Goal: Information Seeking & Learning: Compare options

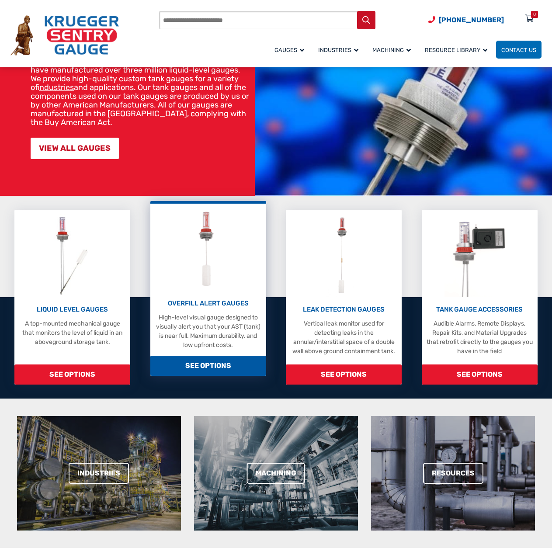
scroll to position [87, 0]
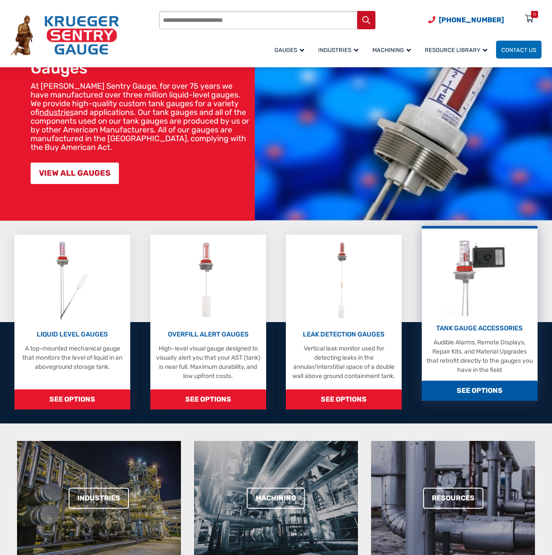
click at [453, 333] on div "TANK GAUGE ACCESSORIES Audible Alarms, Remote Displays, Repair Kits, and Materi…" at bounding box center [479, 348] width 107 height 51
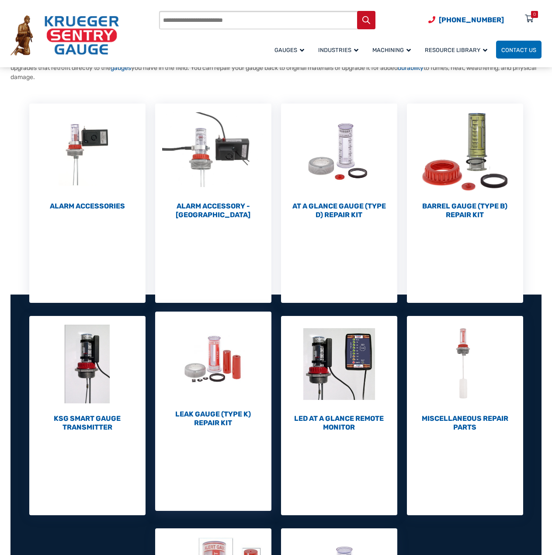
scroll to position [175, 0]
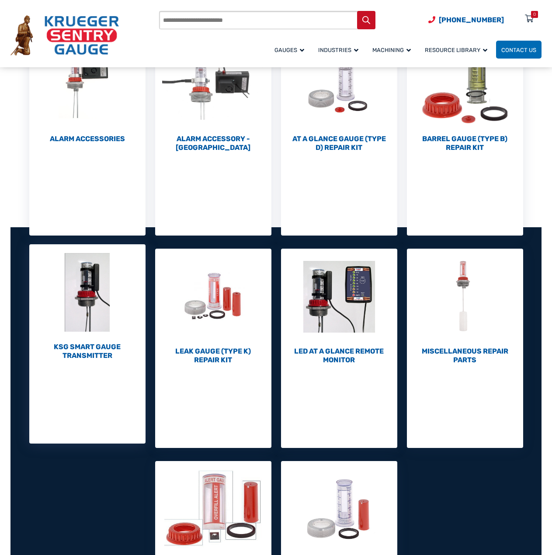
click at [70, 355] on h2 "KSG Smart Gauge Transmitter (1)" at bounding box center [87, 350] width 116 height 17
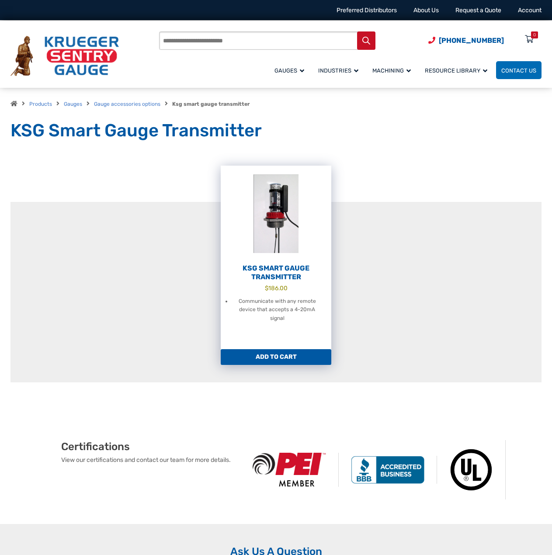
click at [283, 357] on link "Add to cart" at bounding box center [276, 357] width 110 height 16
click at [262, 254] on img at bounding box center [276, 214] width 110 height 96
drag, startPoint x: 0, startPoint y: 0, endPoint x: 283, endPoint y: 276, distance: 395.6
click at [284, 276] on h2 "KSG Smart Gauge Transmitter" at bounding box center [276, 272] width 110 height 17
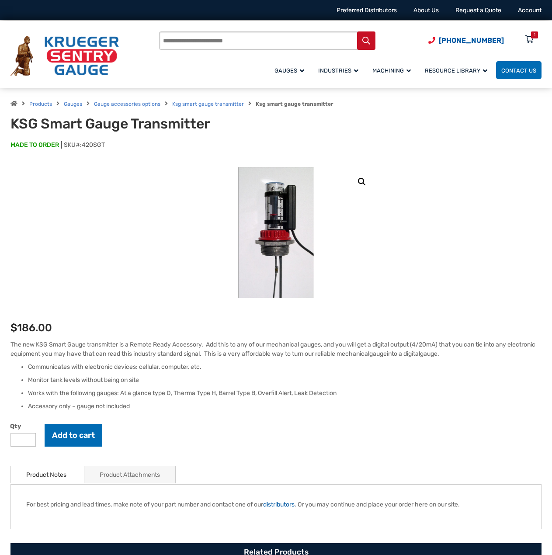
drag, startPoint x: 13, startPoint y: 380, endPoint x: 26, endPoint y: 377, distance: 13.3
click at [24, 378] on ul "Communicates with electronic devices: cellular, computer, etc. Monitor tank lev…" at bounding box center [275, 386] width 531 height 48
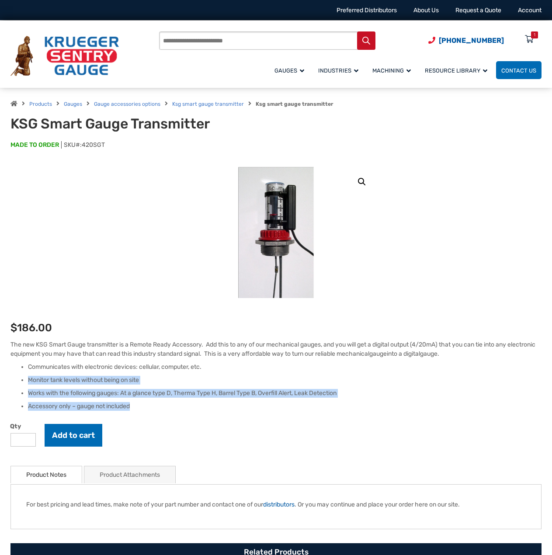
drag, startPoint x: 28, startPoint y: 377, endPoint x: 136, endPoint y: 414, distance: 113.5
click at [216, 409] on ul "Communicates with electronic devices: cellular, computer, etc. Monitor tank lev…" at bounding box center [275, 386] width 531 height 48
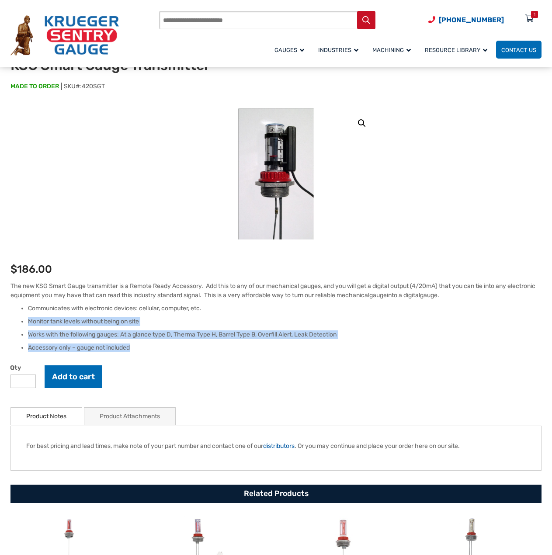
scroll to position [131, 0]
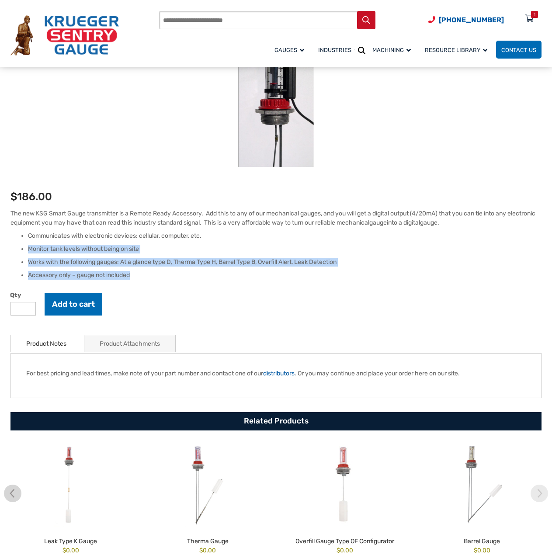
click at [58, 346] on link "Product Notes" at bounding box center [46, 343] width 40 height 17
click at [144, 346] on link "Product Attachments" at bounding box center [130, 343] width 60 height 17
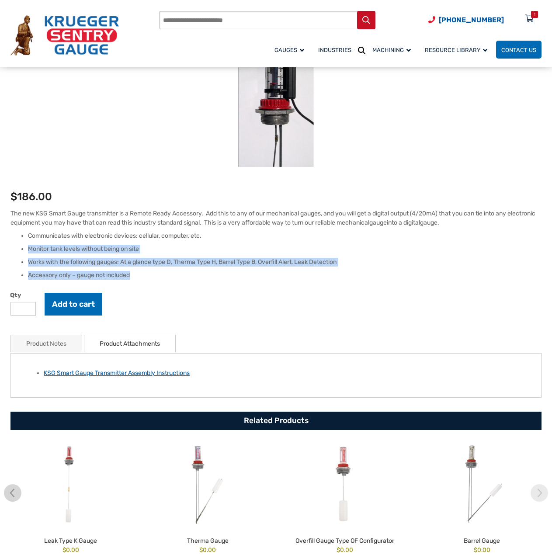
click at [138, 376] on link "KSG Smart Gauge Transmitter Assembly Instructions" at bounding box center [117, 372] width 146 height 7
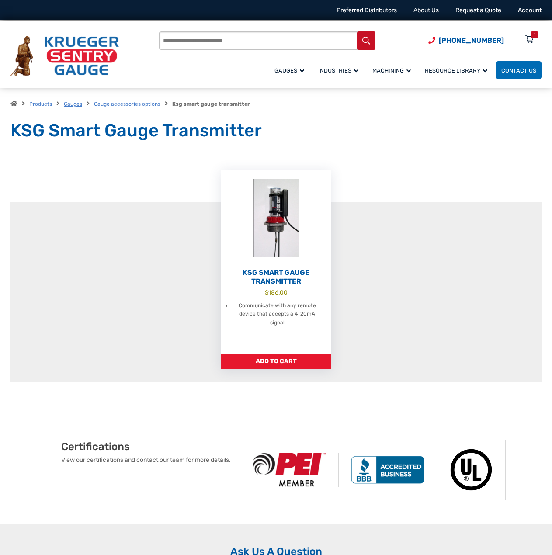
click at [79, 104] on link "Gauges" at bounding box center [73, 104] width 18 height 6
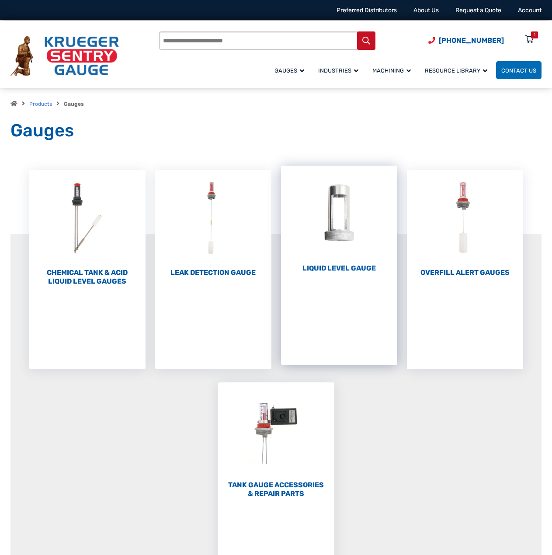
click at [328, 274] on li "Liquid Level Gauge (10)" at bounding box center [339, 265] width 116 height 199
click at [326, 268] on h2 "Liquid Level Gauge (10)" at bounding box center [339, 268] width 116 height 9
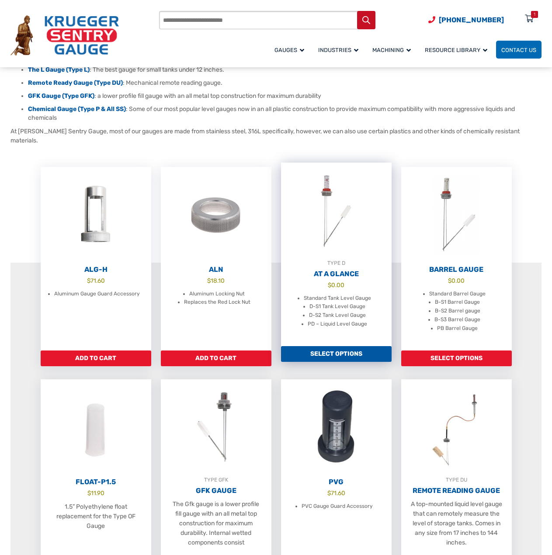
scroll to position [218, 0]
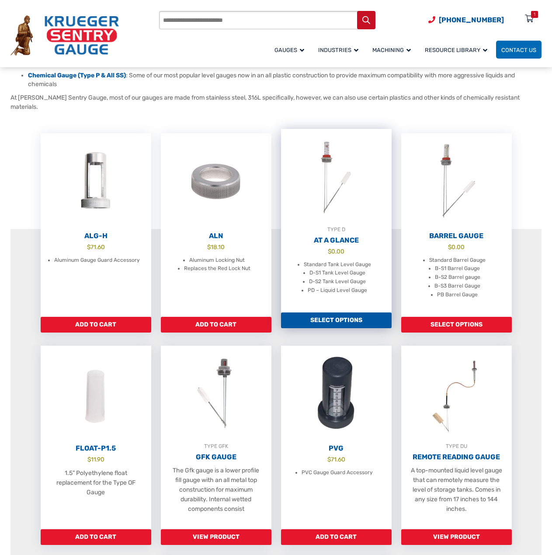
click at [336, 225] on link "TYPE D At A Glance $ 0.00 Standard Tank Level Gauge D-S1 Tank Level Gauge D-S2 …" at bounding box center [336, 220] width 110 height 183
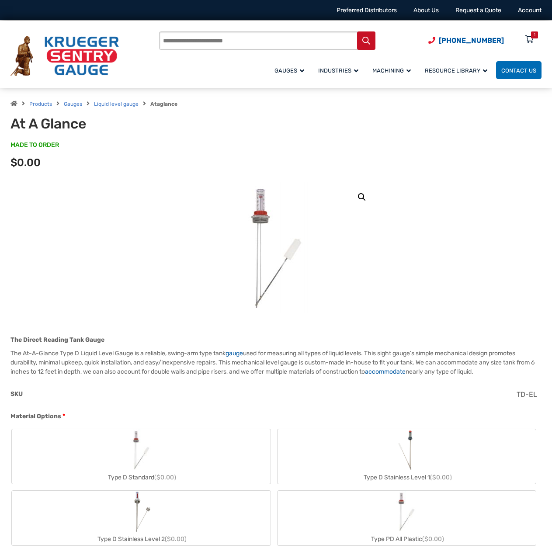
click at [278, 238] on img at bounding box center [276, 247] width 105 height 131
click at [355, 195] on link "🔍" at bounding box center [362, 197] width 16 height 16
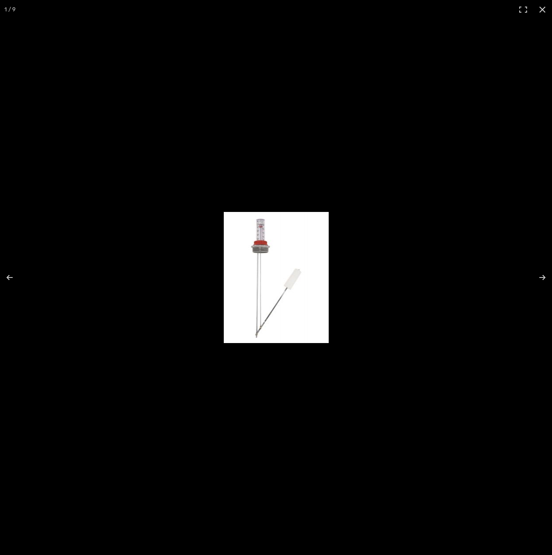
click at [258, 239] on img at bounding box center [276, 277] width 105 height 131
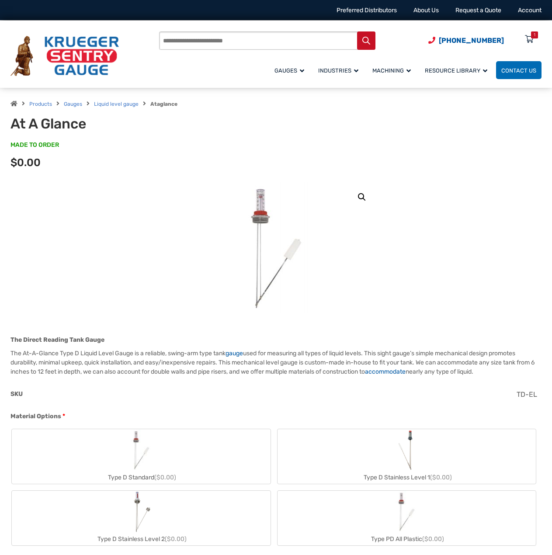
click at [258, 238] on img at bounding box center [276, 247] width 105 height 131
click at [258, 235] on img at bounding box center [276, 247] width 105 height 131
click at [277, 227] on img at bounding box center [276, 247] width 105 height 131
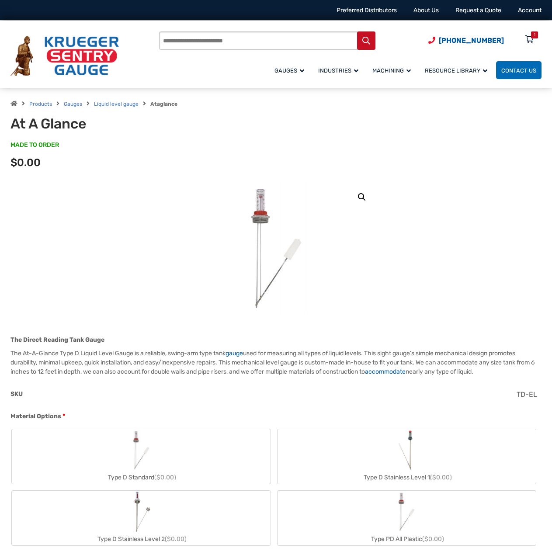
click at [362, 191] on link "🔍" at bounding box center [362, 197] width 16 height 16
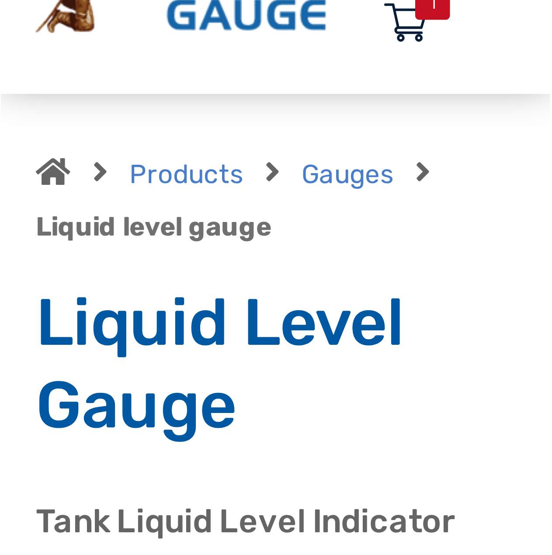
scroll to position [70, 0]
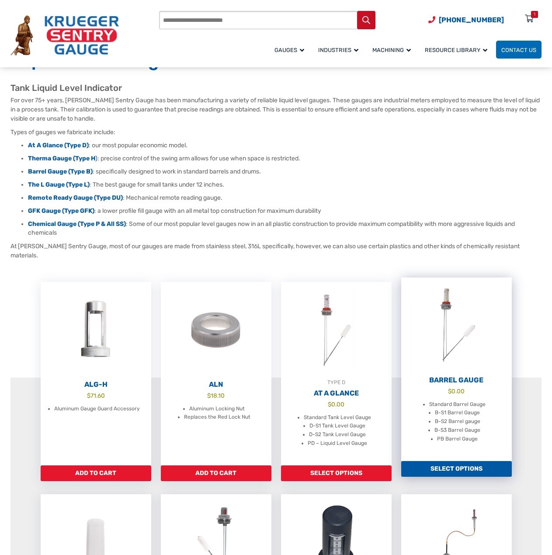
click at [110, 110] on h2 "Barrel Gauge" at bounding box center [456, 380] width 110 height 9
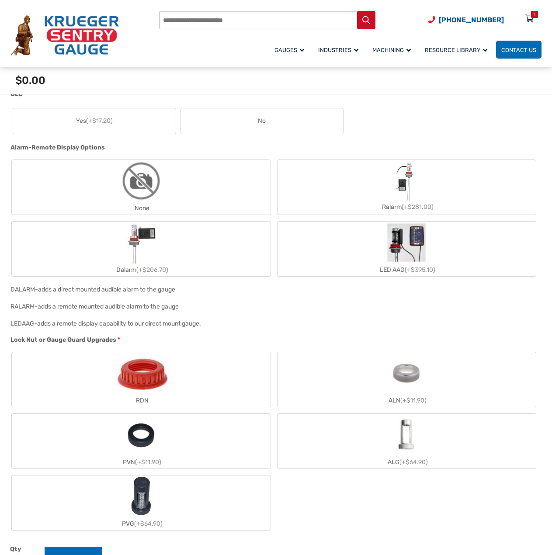
scroll to position [699, 0]
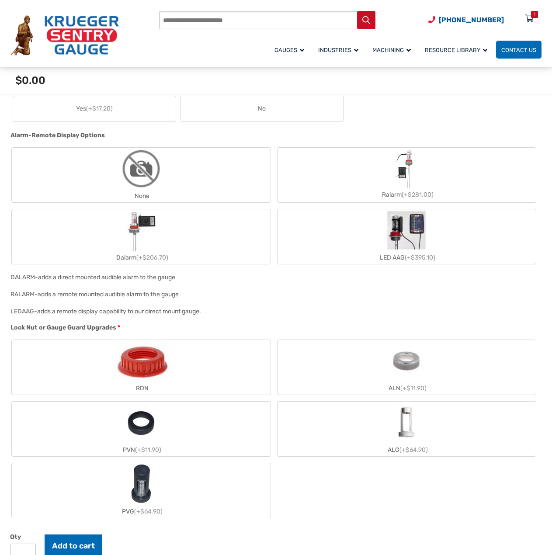
drag, startPoint x: 170, startPoint y: 238, endPoint x: 154, endPoint y: 342, distance: 105.1
click at [170, 238] on label "Dalarm (+$206.70)" at bounding box center [141, 236] width 259 height 55
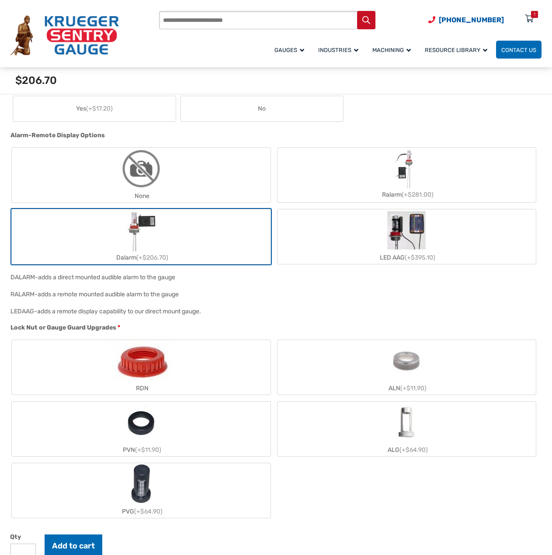
click at [144, 238] on img "Dalarm" at bounding box center [141, 230] width 36 height 42
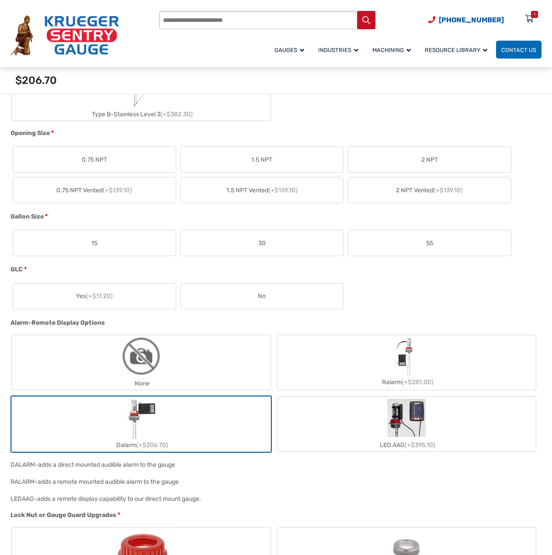
scroll to position [480, 0]
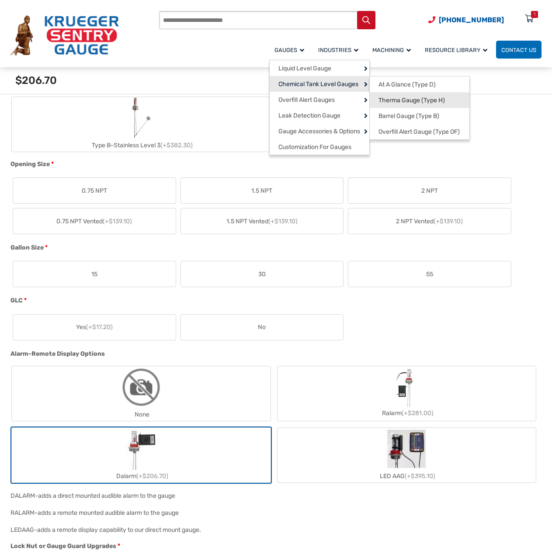
click at [418, 100] on span "Therma Gauge (Type H)" at bounding box center [411, 101] width 66 height 8
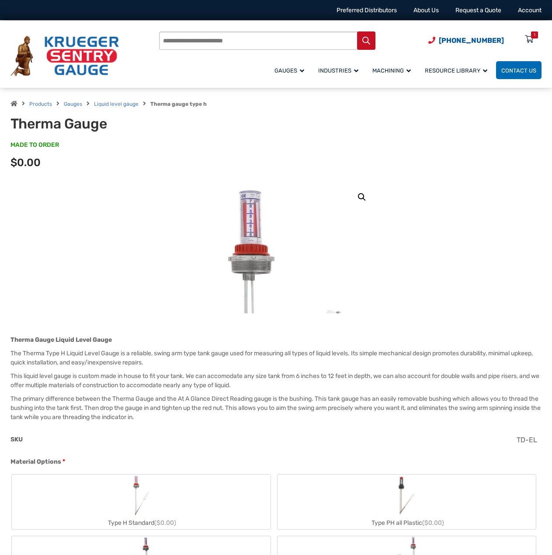
click at [255, 184] on img at bounding box center [287, 332] width 306 height 306
